Goal: Transaction & Acquisition: Subscribe to service/newsletter

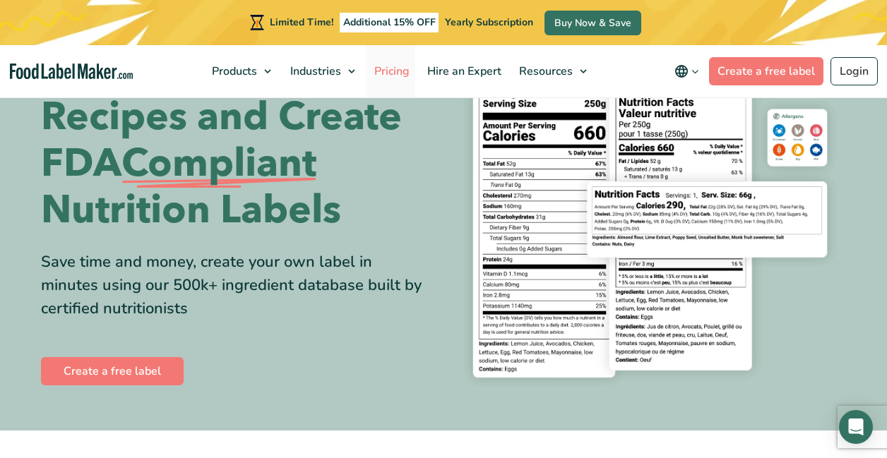
click at [383, 68] on span "Pricing" at bounding box center [390, 72] width 41 height 16
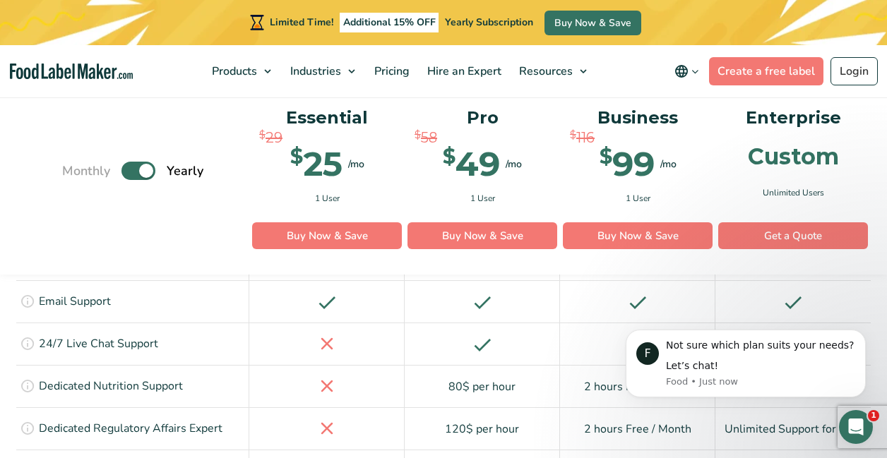
scroll to position [2787, 0]
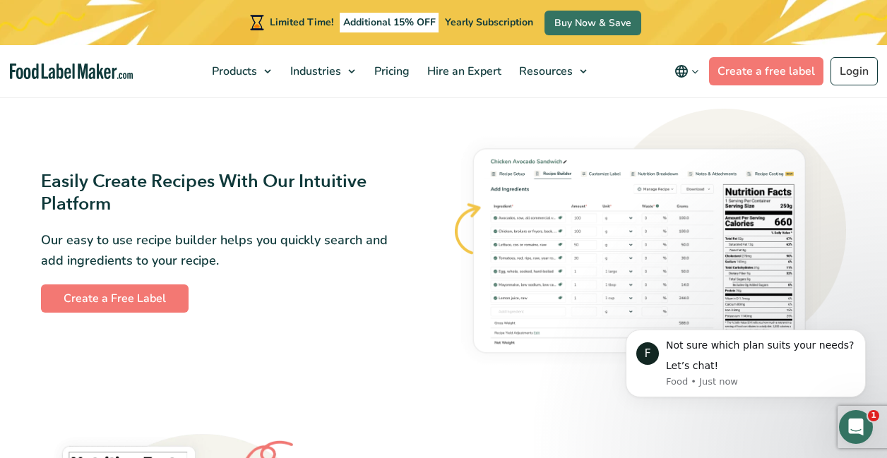
scroll to position [792, 0]
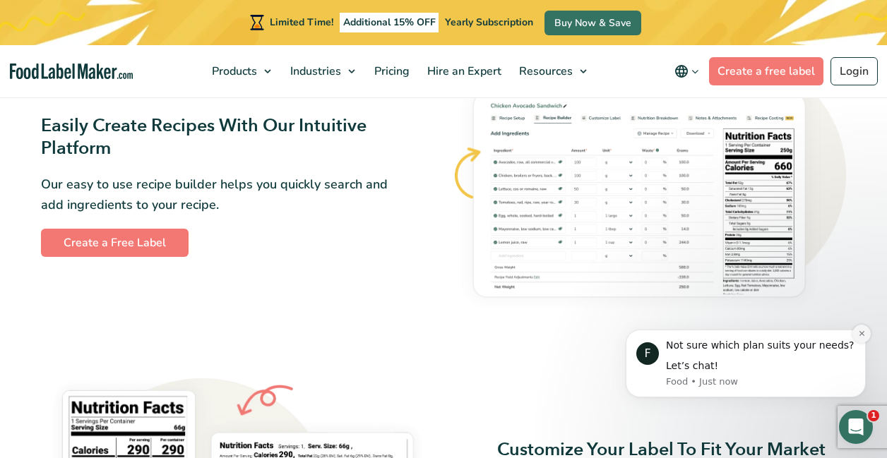
click at [860, 334] on icon "Dismiss notification" at bounding box center [860, 333] width 5 height 5
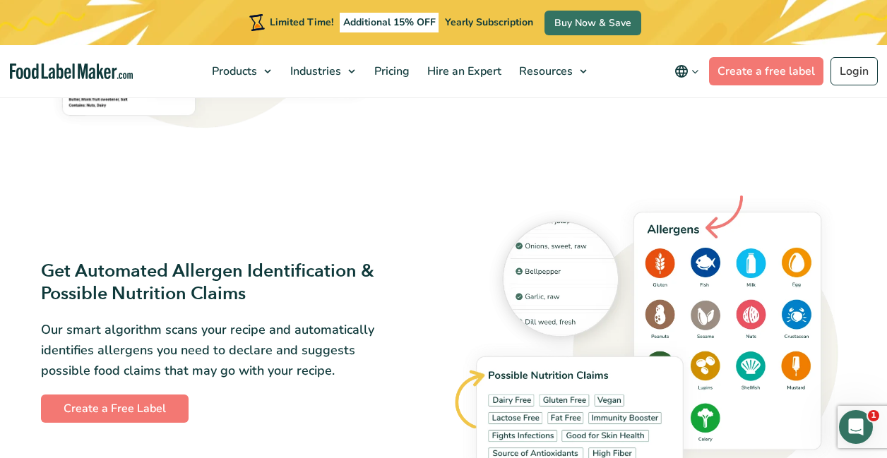
scroll to position [1346, 0]
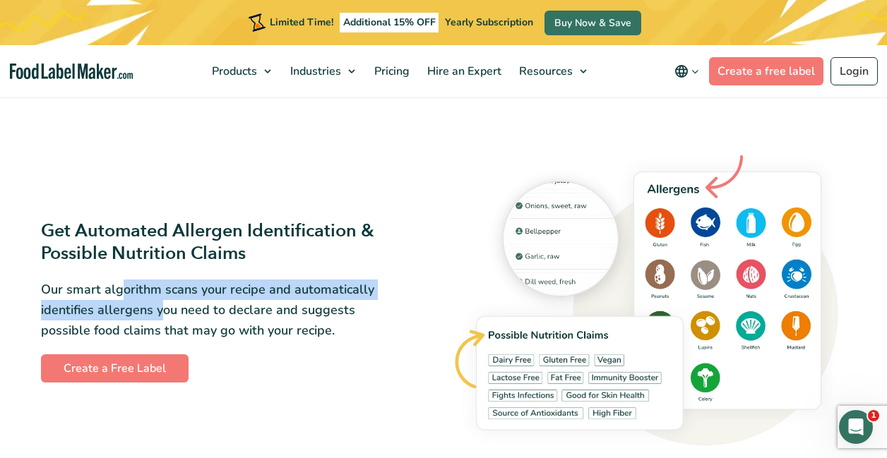
drag, startPoint x: 121, startPoint y: 287, endPoint x: 161, endPoint y: 313, distance: 47.0
click at [161, 313] on p "Our smart algorithm scans your recipe and automatically identifies allergens yo…" at bounding box center [215, 310] width 349 height 61
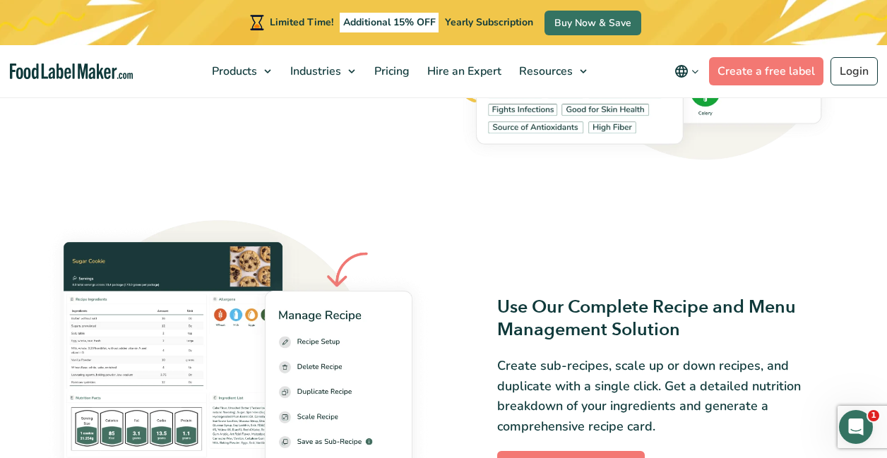
scroll to position [1812, 0]
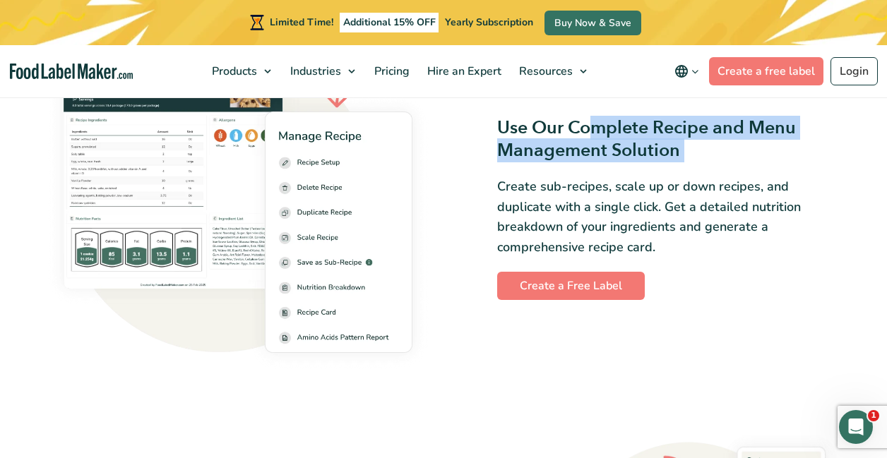
drag, startPoint x: 587, startPoint y: 142, endPoint x: 598, endPoint y: 174, distance: 34.2
click at [599, 175] on div "Use Our Complete Recipe and Menu Management Solution Create sub-recipes, scale …" at bounding box center [649, 208] width 394 height 184
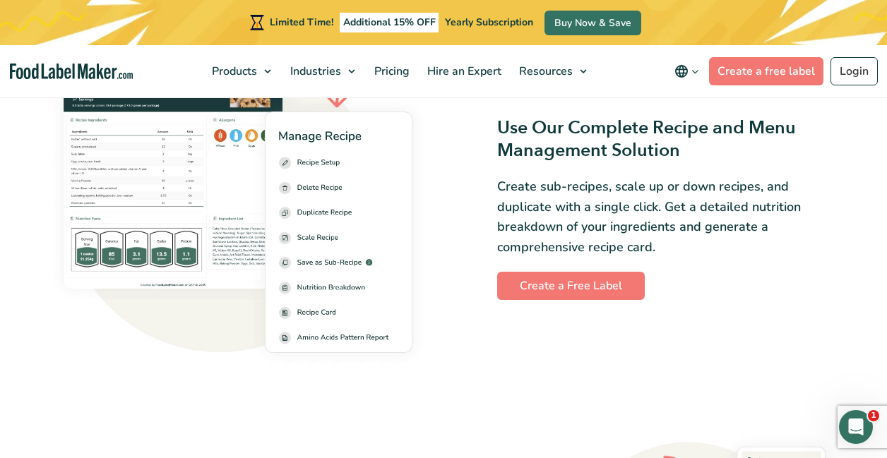
click at [592, 193] on p "Create sub-recipes, scale up or down recipes, and duplicate with a single click…" at bounding box center [671, 216] width 349 height 81
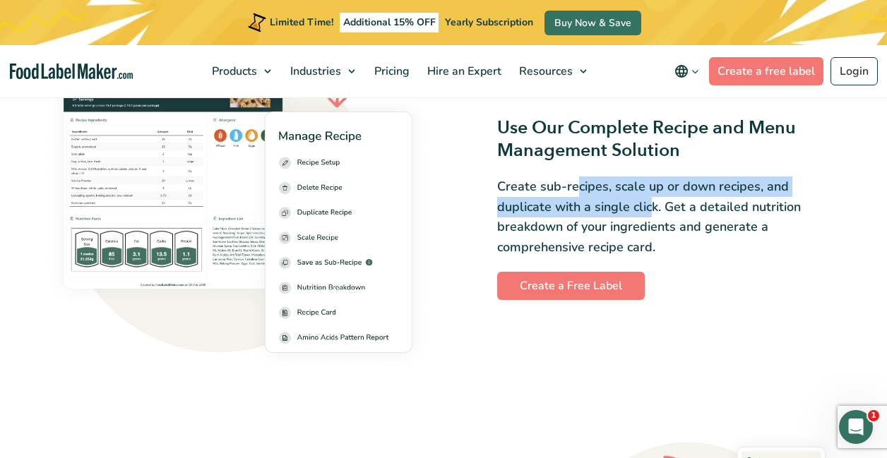
drag, startPoint x: 577, startPoint y: 193, endPoint x: 594, endPoint y: 214, distance: 27.1
click at [594, 214] on p "Create sub-recipes, scale up or down recipes, and duplicate with a single click…" at bounding box center [671, 216] width 349 height 81
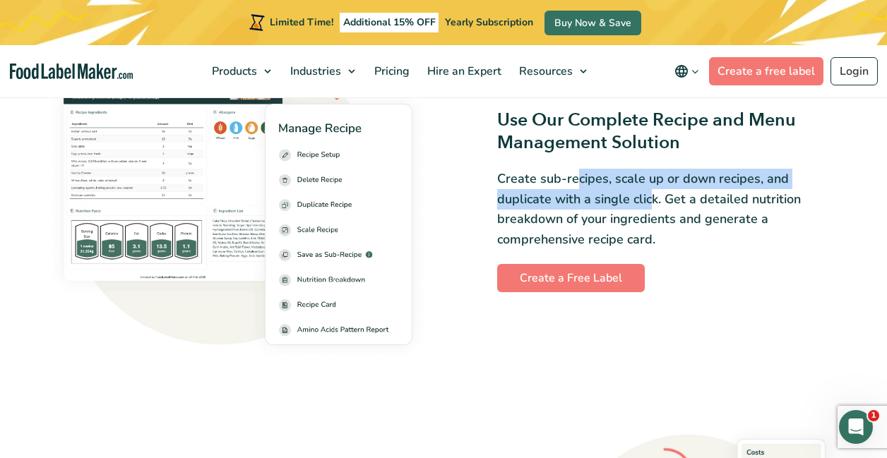
click at [594, 214] on p "Create sub-recipes, scale up or down recipes, and duplicate with a single click…" at bounding box center [671, 209] width 349 height 81
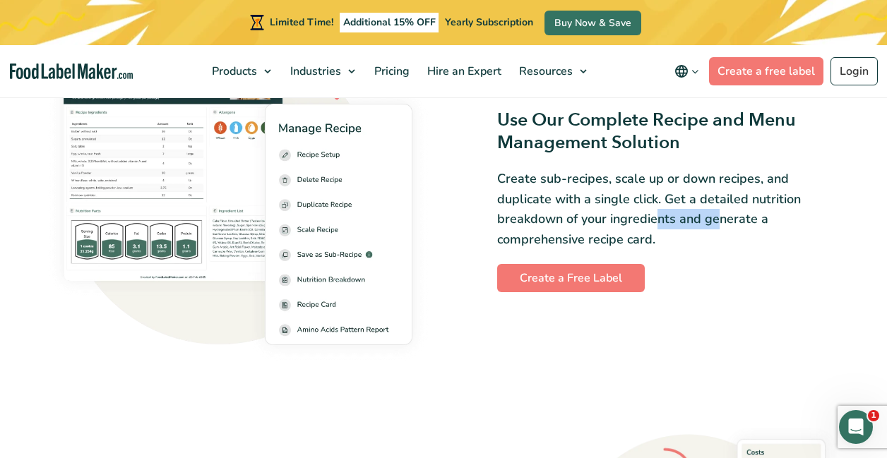
drag, startPoint x: 575, startPoint y: 230, endPoint x: 629, endPoint y: 222, distance: 54.3
click at [630, 222] on p "Create sub-recipes, scale up or down recipes, and duplicate with a single click…" at bounding box center [671, 209] width 349 height 81
click at [637, 204] on p "Create sub-recipes, scale up or down recipes, and duplicate with a single click…" at bounding box center [671, 209] width 349 height 81
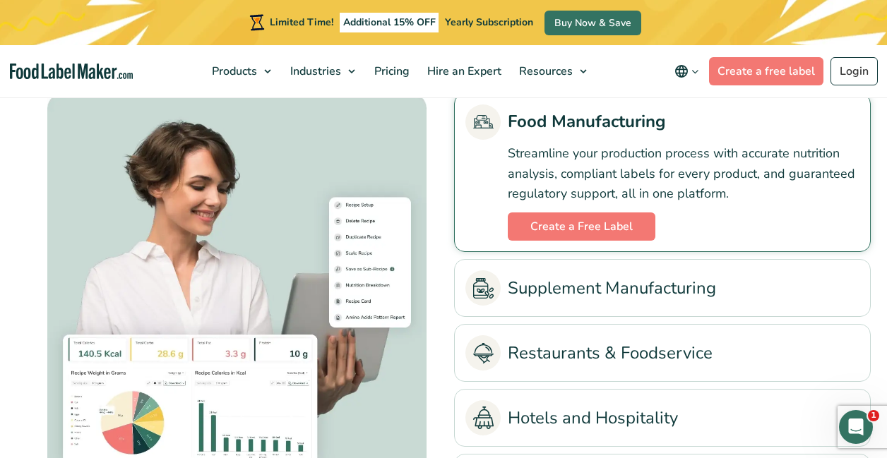
scroll to position [3077, 0]
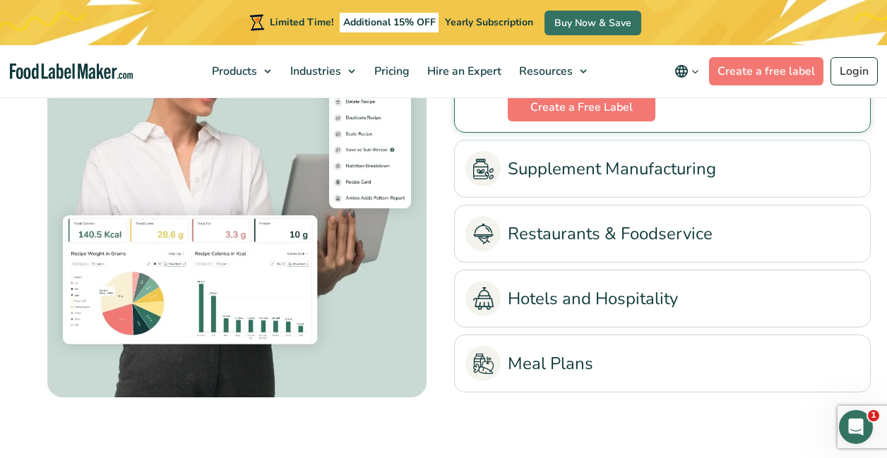
click at [571, 236] on link "Restaurants & Foodservice" at bounding box center [662, 233] width 394 height 35
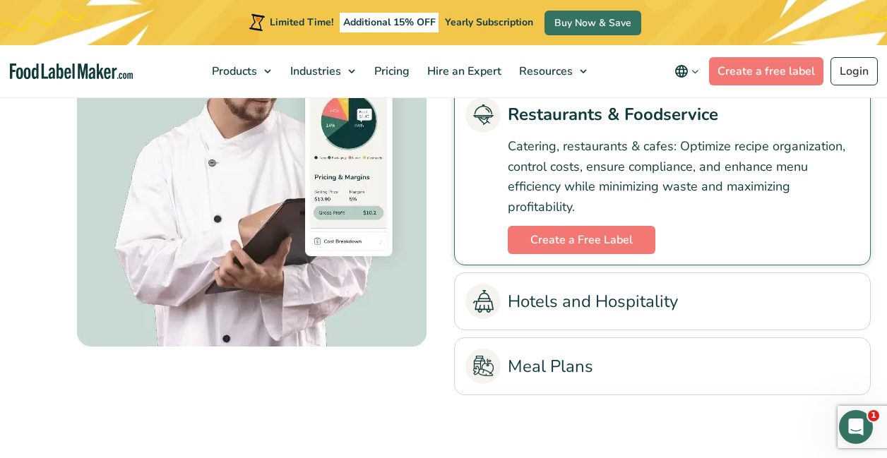
scroll to position [3097, 0]
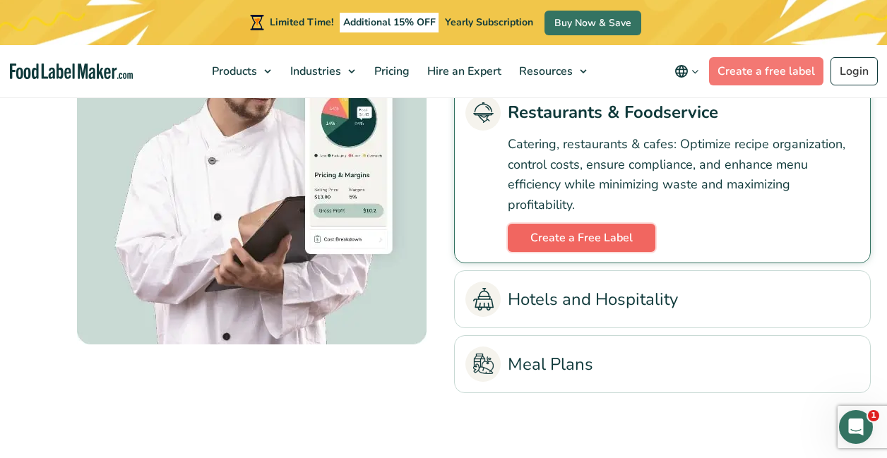
click at [559, 238] on link "Create a Free Label" at bounding box center [582, 238] width 148 height 28
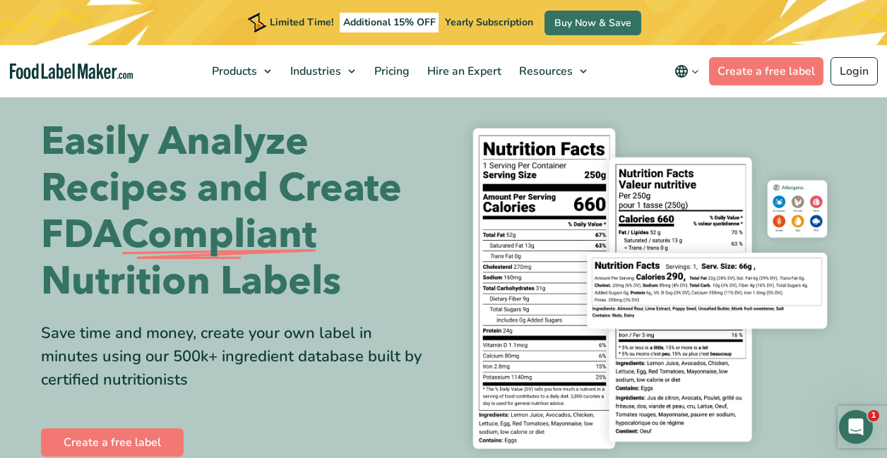
scroll to position [19, 0]
click at [407, 73] on span "Pricing" at bounding box center [390, 72] width 41 height 16
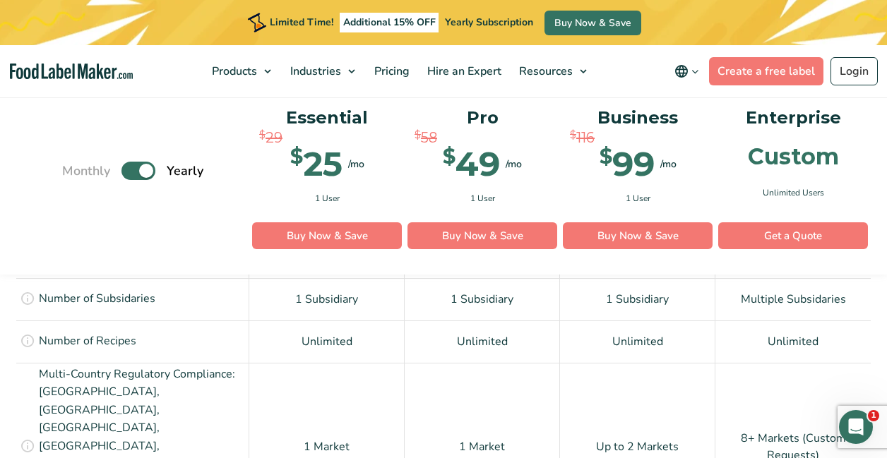
scroll to position [1176, 0]
click at [139, 163] on label "Toggle" at bounding box center [138, 171] width 34 height 18
click at [74, 167] on input "Toggle" at bounding box center [69, 171] width 9 height 9
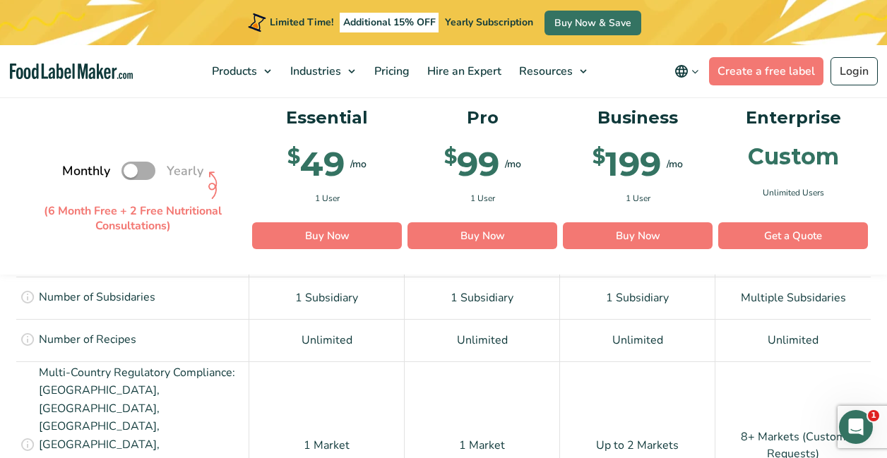
click at [139, 163] on label "Toggle" at bounding box center [138, 171] width 34 height 18
click at [74, 167] on input "Toggle" at bounding box center [69, 171] width 9 height 9
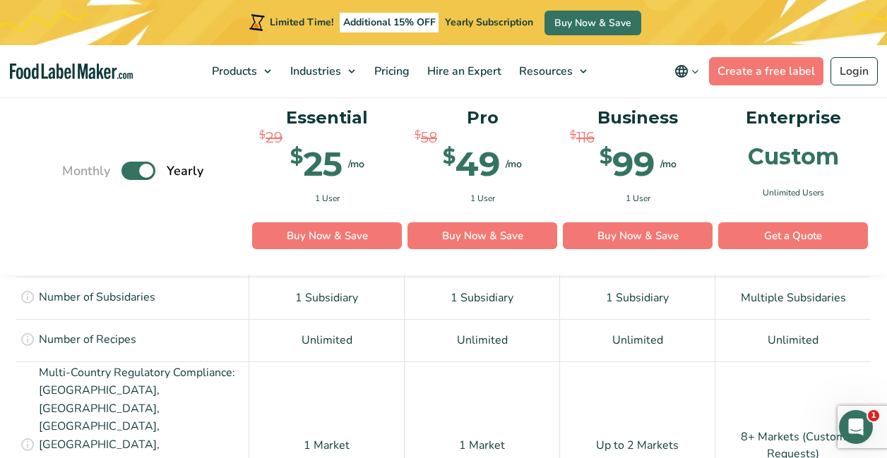
click at [139, 163] on label "Toggle" at bounding box center [138, 171] width 34 height 18
click at [74, 167] on input "Toggle" at bounding box center [69, 171] width 9 height 9
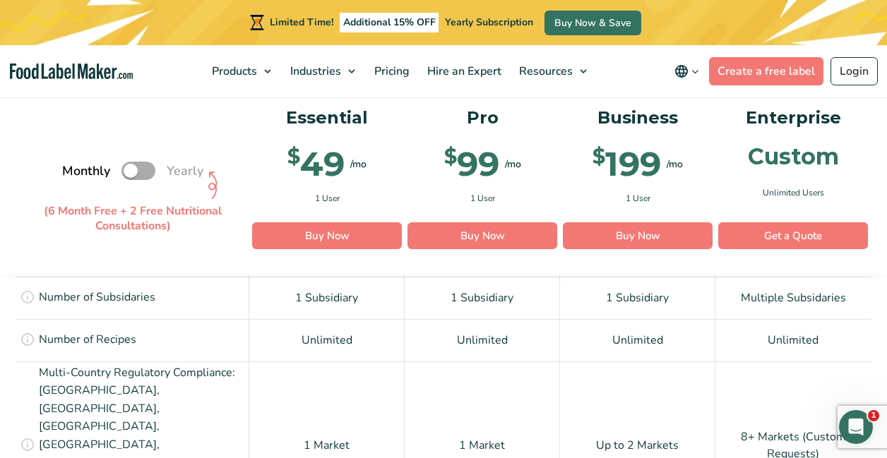
click at [136, 167] on label "Toggle" at bounding box center [138, 171] width 34 height 18
click at [74, 167] on input "Toggle" at bounding box center [69, 171] width 9 height 9
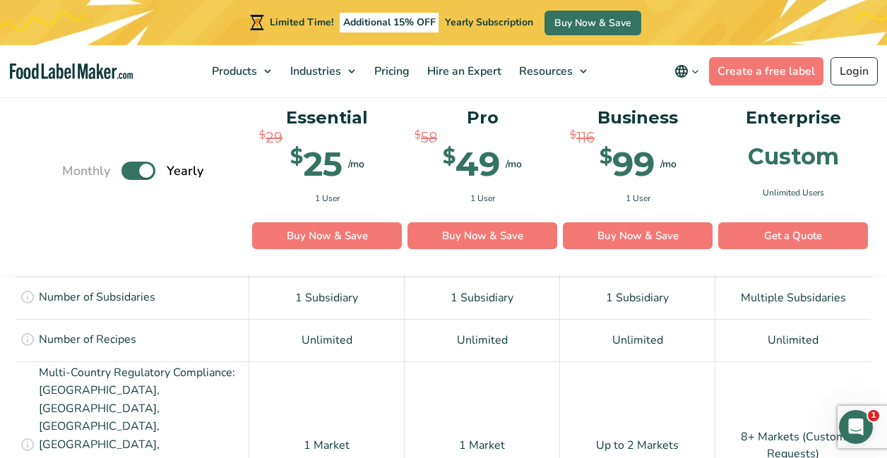
click at [136, 167] on label "Toggle" at bounding box center [138, 171] width 34 height 18
click at [74, 167] on input "Toggle" at bounding box center [69, 171] width 9 height 9
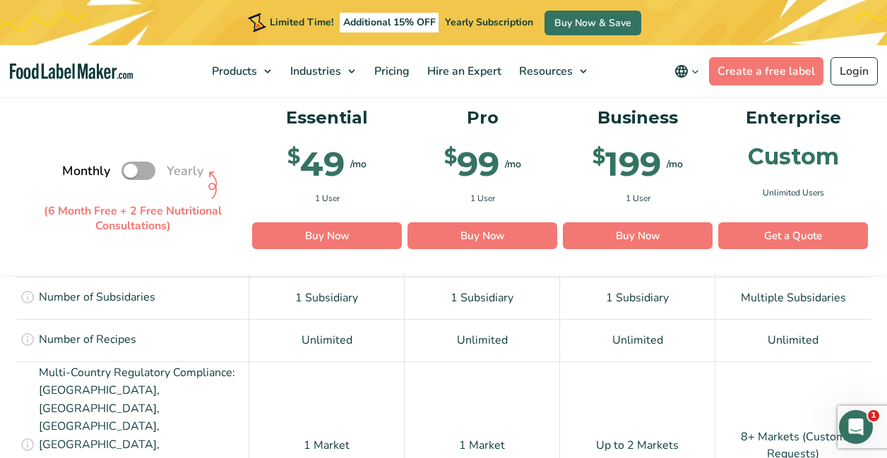
click at [136, 167] on label "Toggle" at bounding box center [138, 171] width 34 height 18
click at [74, 167] on input "Toggle" at bounding box center [69, 171] width 9 height 9
checkbox input "true"
